Goal: Use online tool/utility

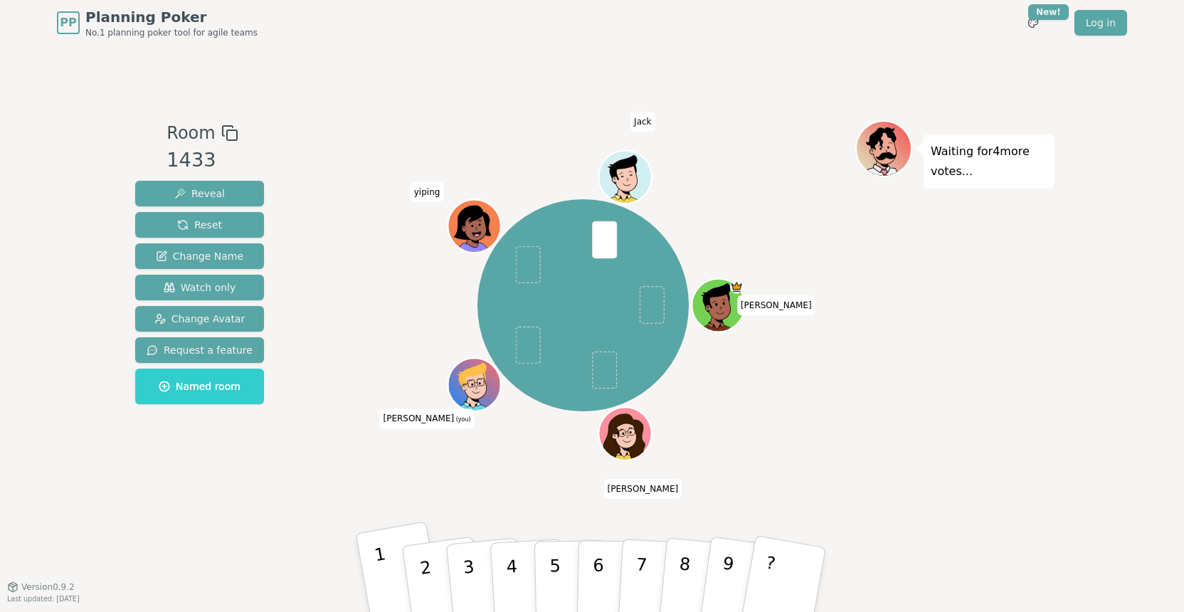
click at [379, 571] on p "1" at bounding box center [385, 583] width 24 height 78
click at [514, 574] on p "4" at bounding box center [513, 581] width 16 height 78
click at [470, 567] on p "3" at bounding box center [470, 582] width 19 height 78
click at [504, 571] on button "4" at bounding box center [529, 580] width 78 height 111
click at [463, 587] on button "3" at bounding box center [485, 580] width 81 height 113
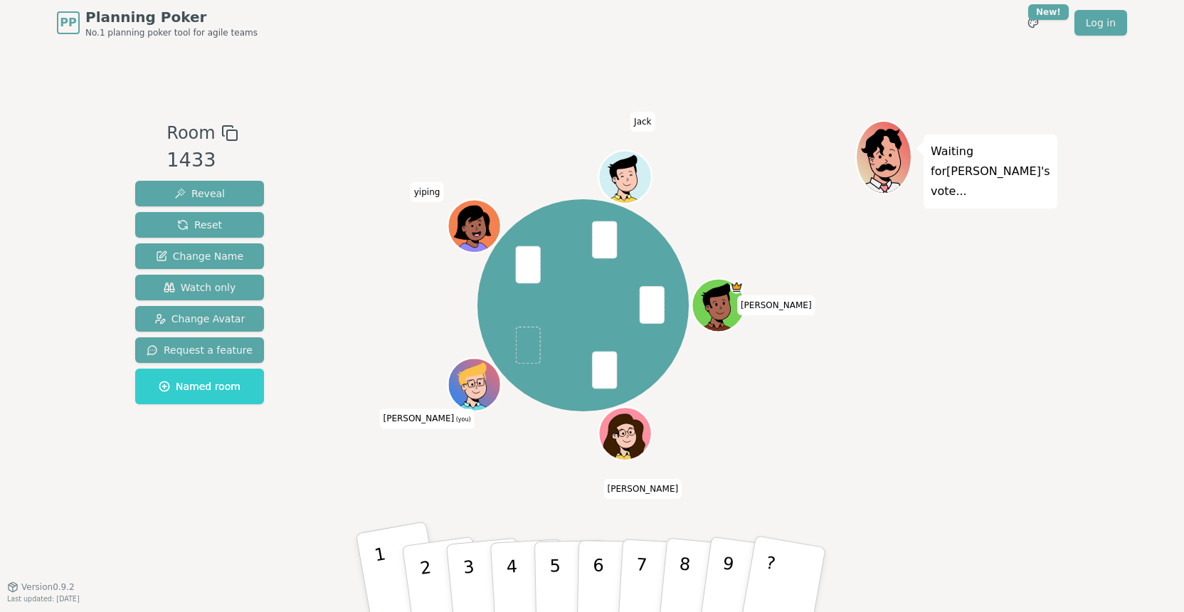
click at [372, 572] on button "1" at bounding box center [400, 579] width 89 height 117
click at [386, 564] on button "1" at bounding box center [400, 579] width 89 height 117
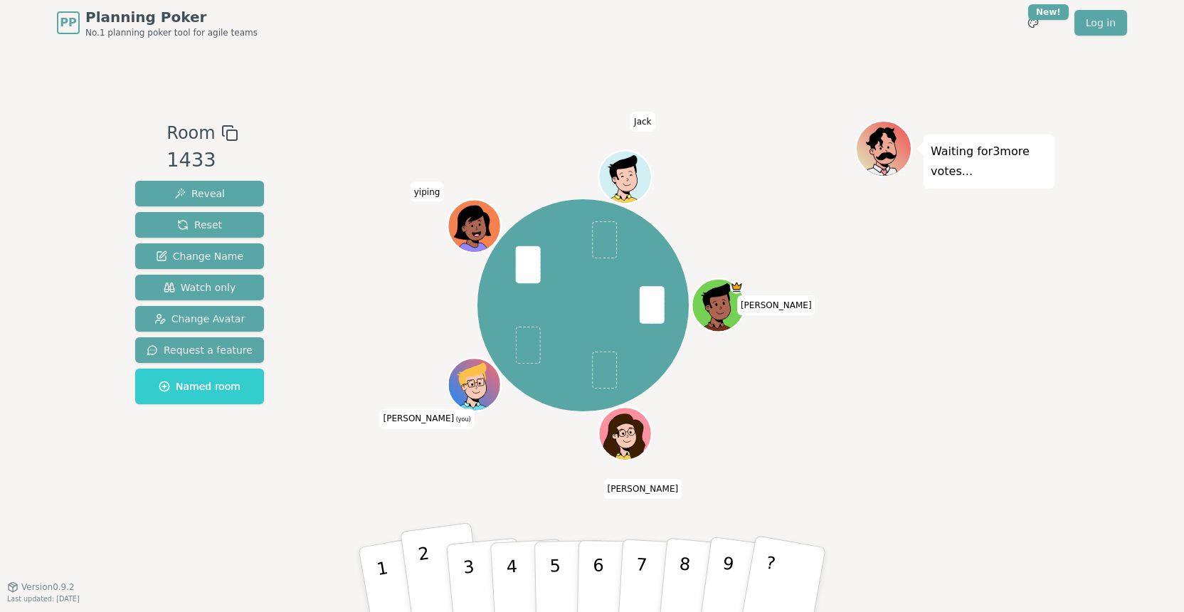
click at [429, 572] on p "2" at bounding box center [427, 582] width 21 height 78
click at [473, 573] on p "3" at bounding box center [470, 582] width 19 height 78
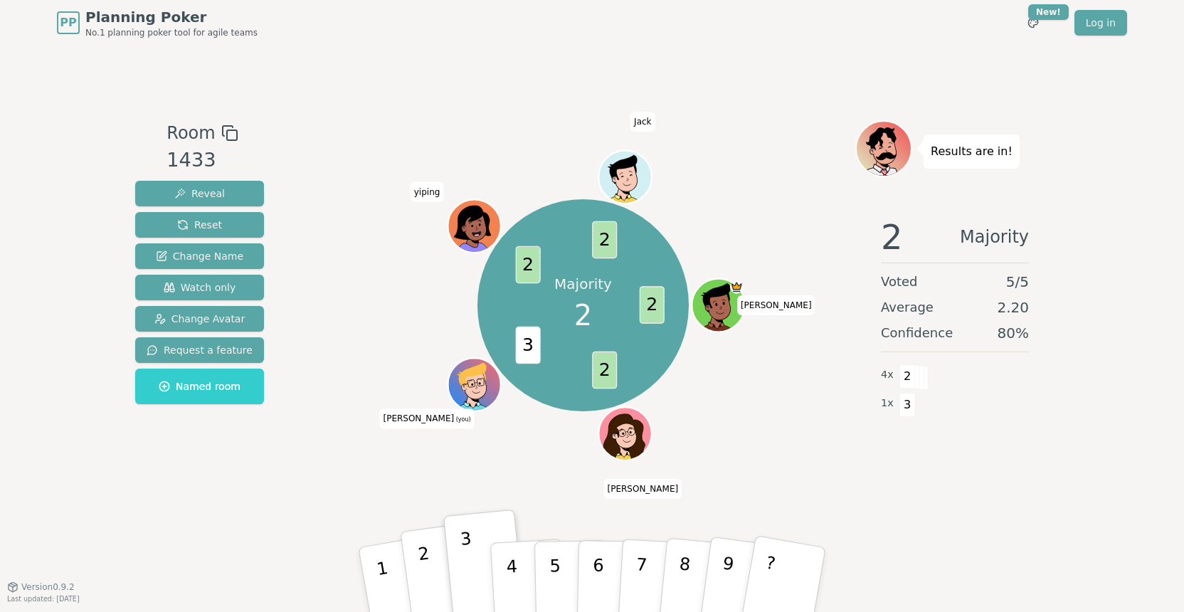
click at [424, 573] on p "2" at bounding box center [427, 582] width 21 height 78
